Goal: Task Accomplishment & Management: Complete application form

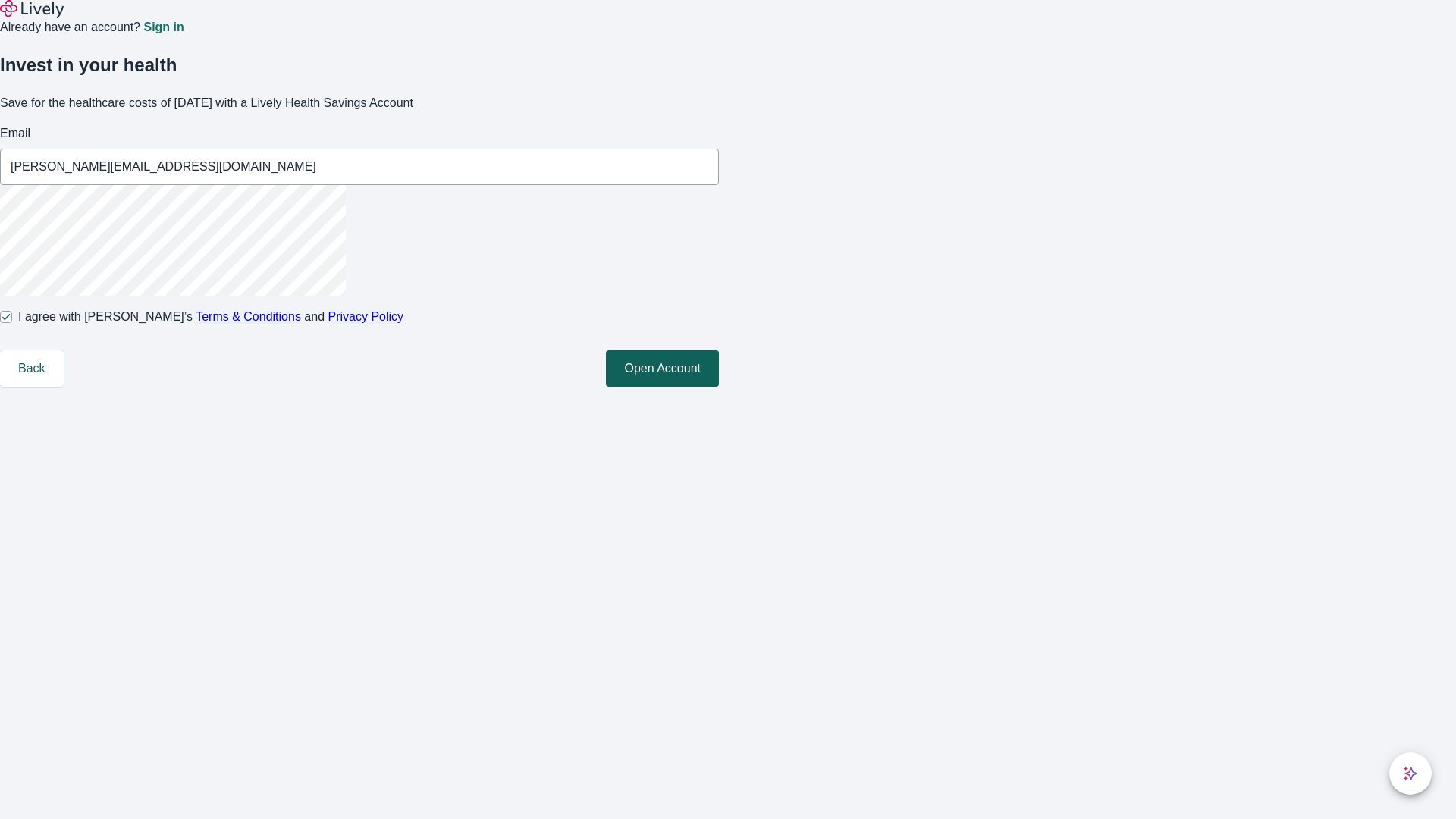
click at [719, 387] on button "Open Account" at bounding box center [663, 368] width 113 height 36
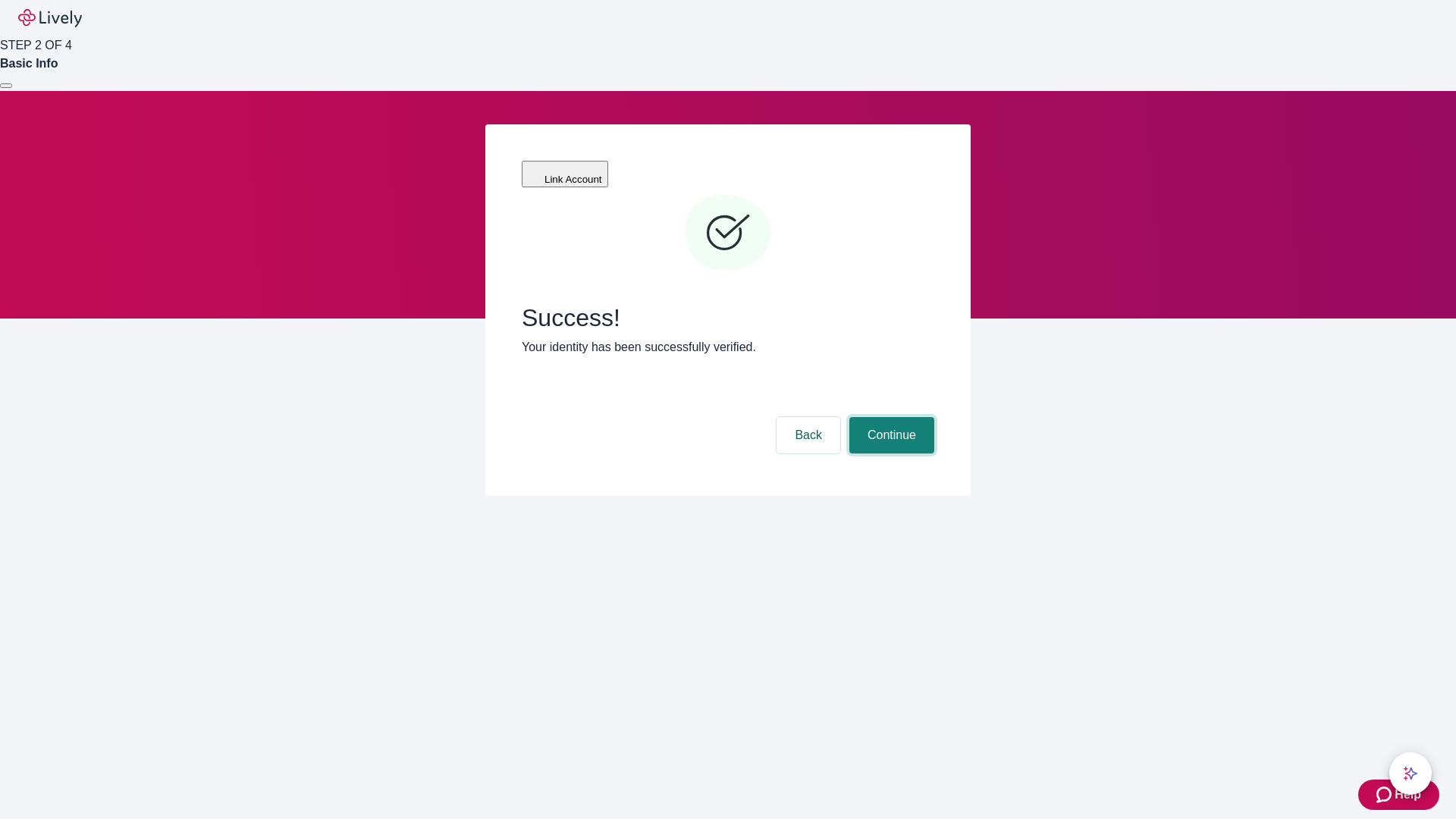
click at [890, 417] on button "Continue" at bounding box center [892, 435] width 85 height 36
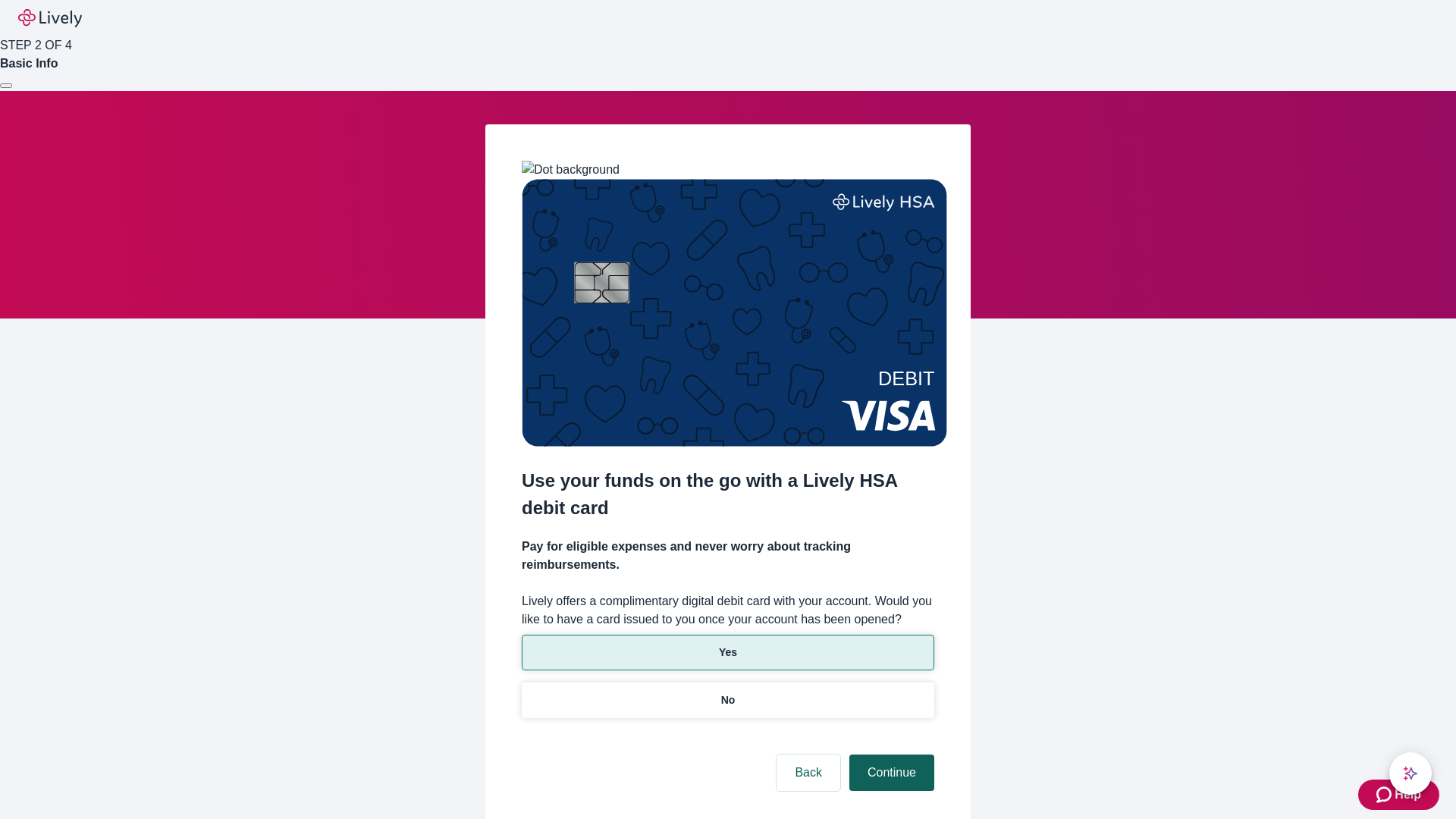
click at [728, 692] on p "No" at bounding box center [728, 700] width 14 height 16
click at [890, 755] on button "Continue" at bounding box center [892, 773] width 85 height 36
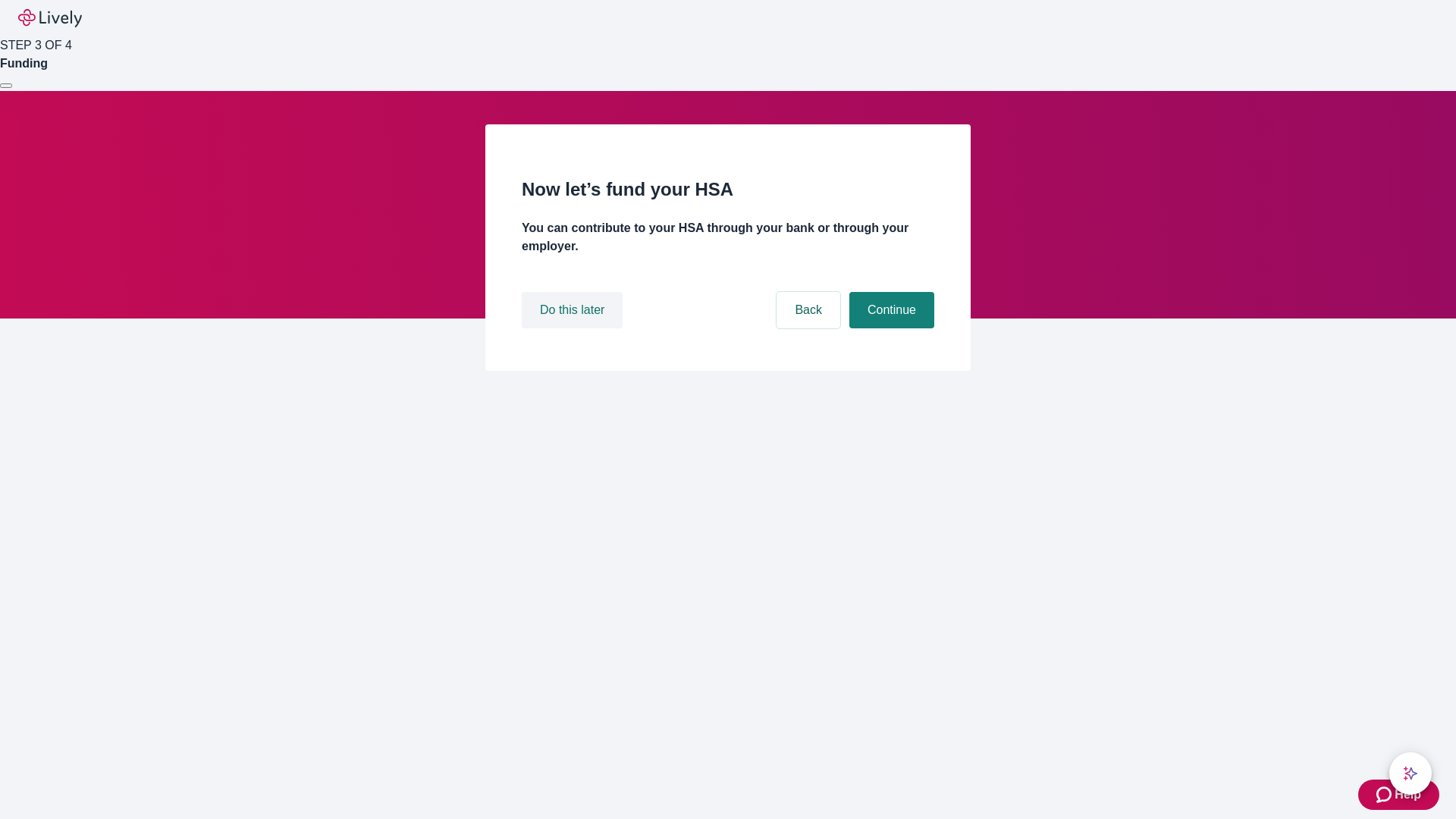
click at [574, 328] on button "Do this later" at bounding box center [572, 310] width 101 height 36
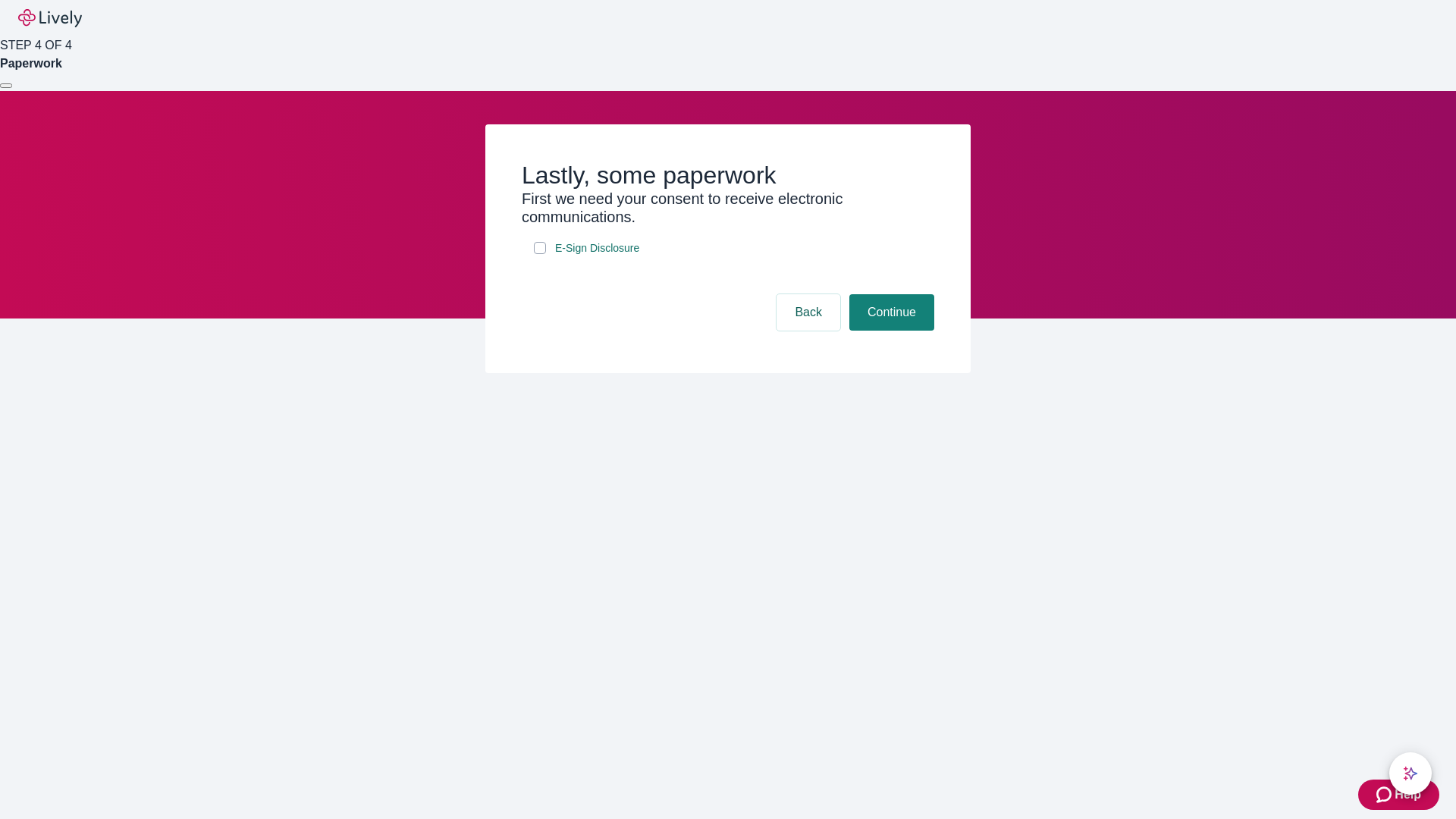
click at [540, 254] on input "E-Sign Disclosure" at bounding box center [540, 247] width 12 height 12
checkbox input "true"
click at [890, 330] on button "Continue" at bounding box center [892, 312] width 85 height 36
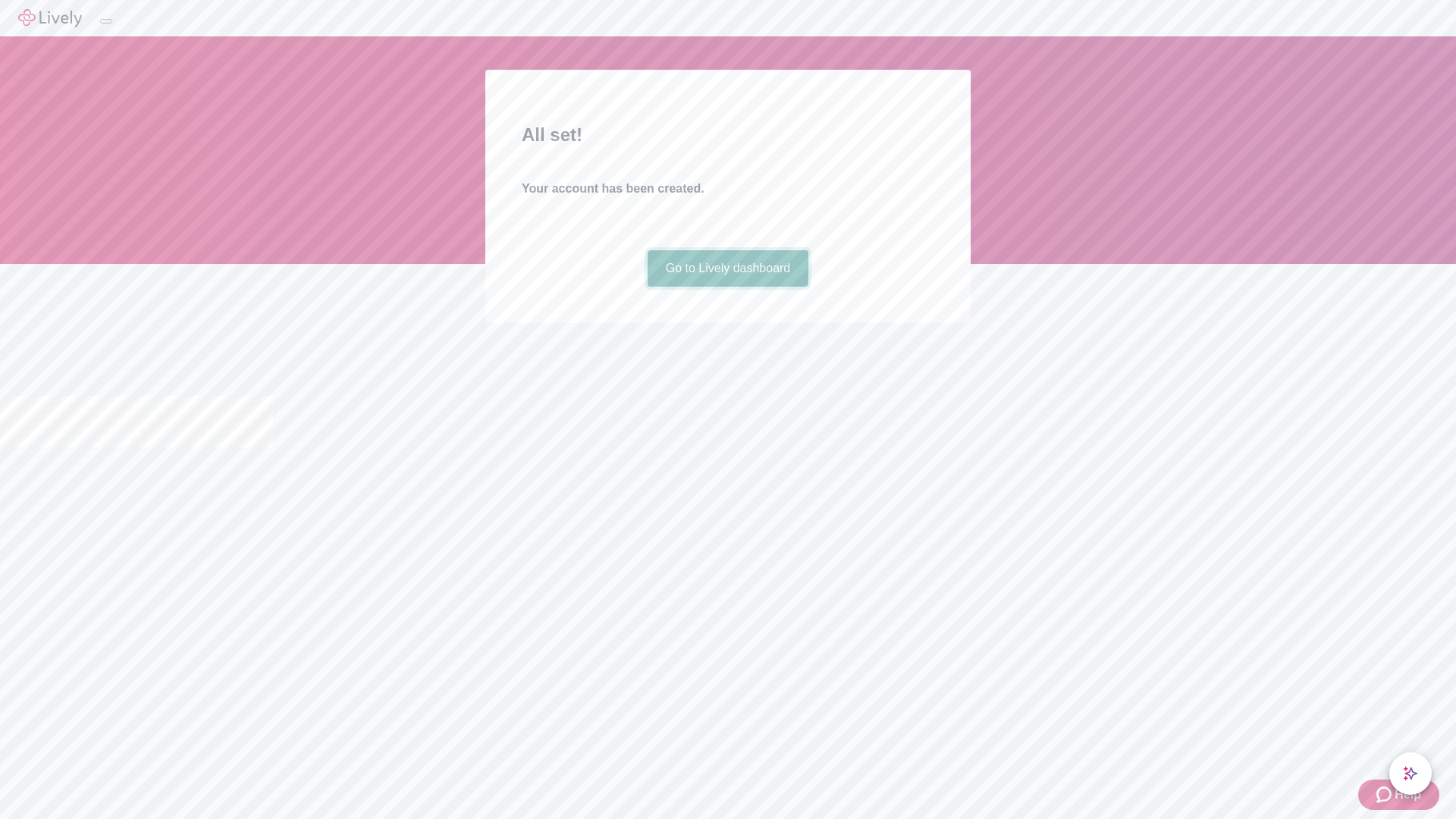
click at [728, 287] on link "Go to Lively dashboard" at bounding box center [728, 269] width 161 height 36
